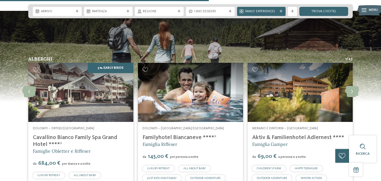
scroll to position [1151, 0]
click at [353, 97] on icon at bounding box center [352, 91] width 14 height 11
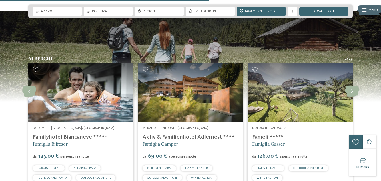
click at [354, 95] on icon at bounding box center [352, 91] width 14 height 11
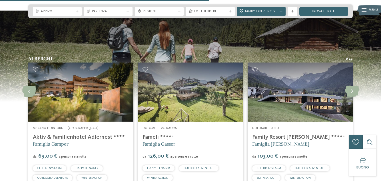
click at [353, 95] on icon at bounding box center [352, 91] width 14 height 11
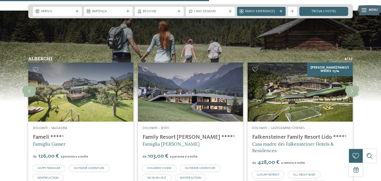
click at [317, 140] on link "Falkensteiner Family Resort Lido ****ˢ" at bounding box center [299, 138] width 94 height 6
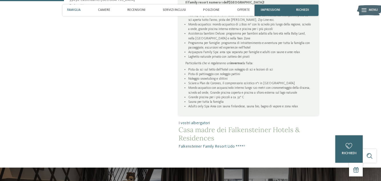
scroll to position [249, 0]
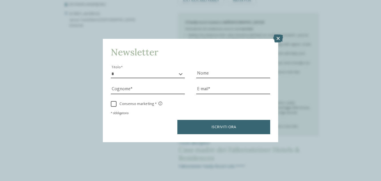
click at [275, 41] on icon at bounding box center [279, 39] width 10 height 8
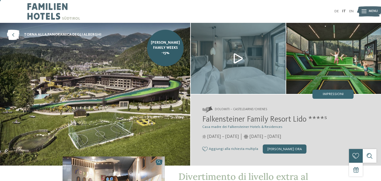
scroll to position [2, 0]
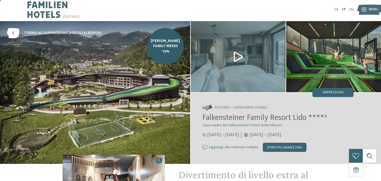
click at [232, 57] on img at bounding box center [238, 56] width 95 height 71
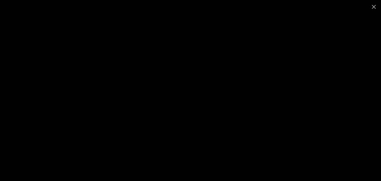
click at [372, 12] on span at bounding box center [374, 6] width 14 height 13
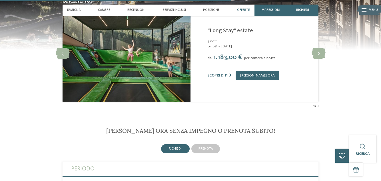
scroll to position [981, 0]
